Goal: Submit feedback/report problem

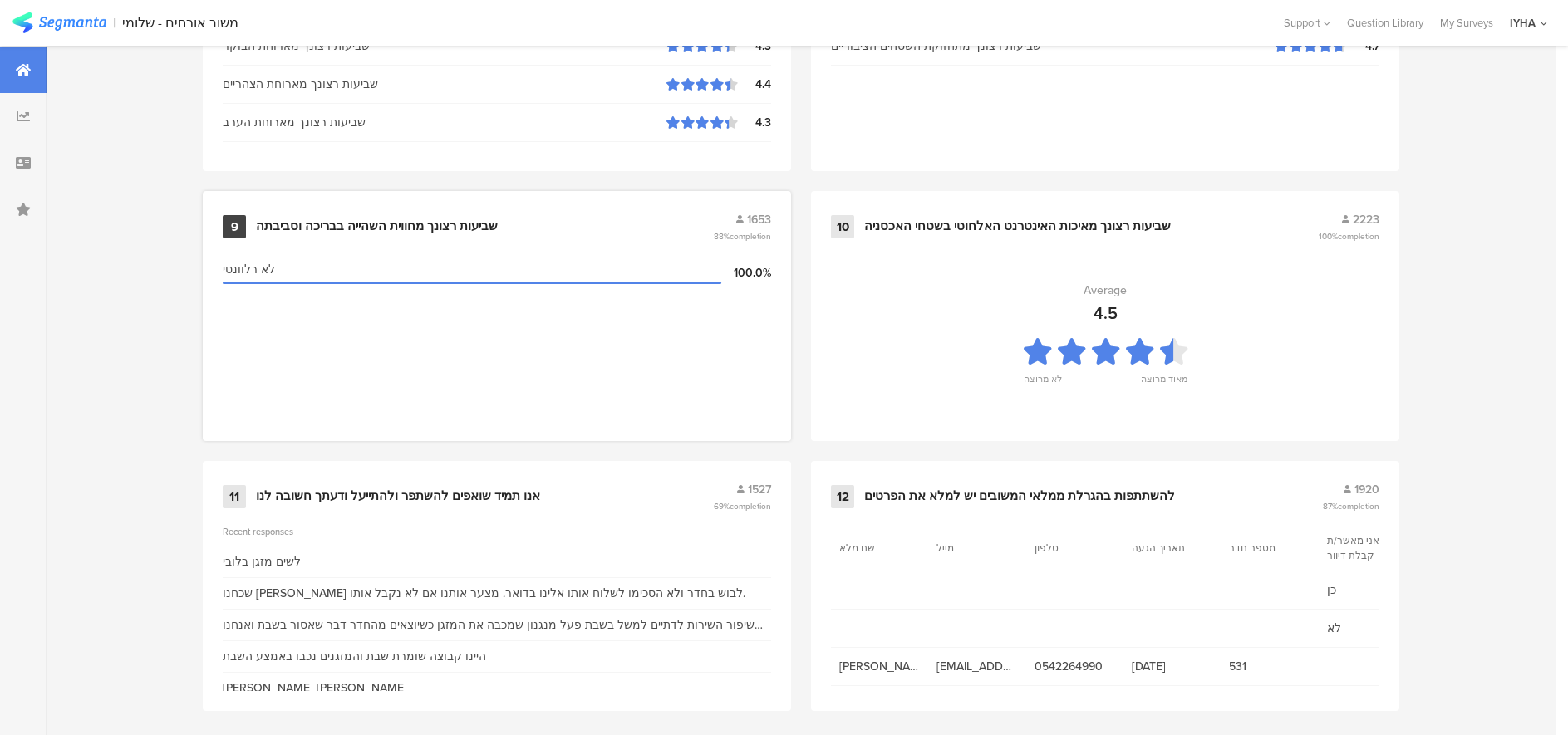
scroll to position [1701, 0]
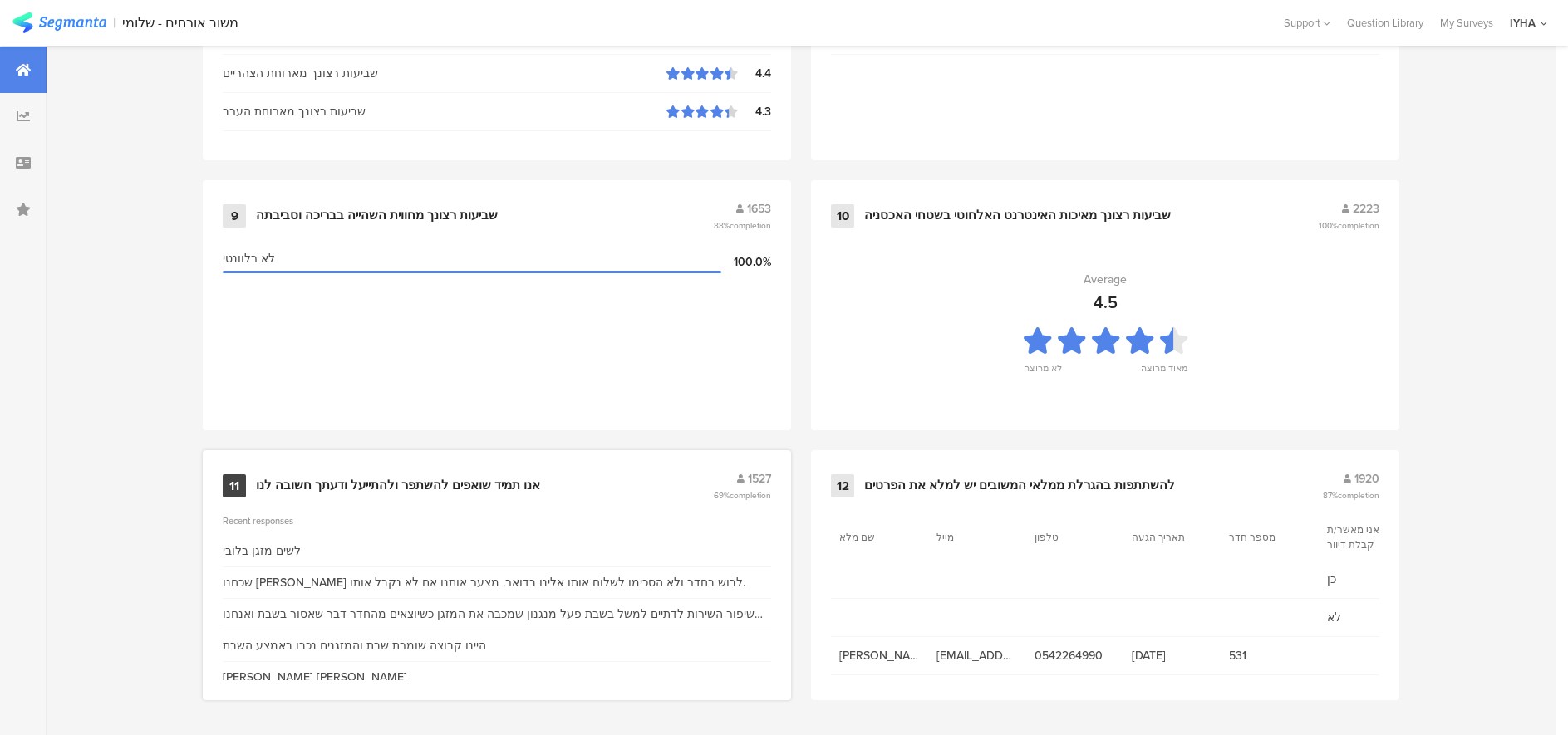
click at [347, 490] on div "אנו תמיד שואפים להשתפר ולהתייעל ודעתך חשובה לנו" at bounding box center [398, 486] width 285 height 16
